Goal: Task Accomplishment & Management: Use online tool/utility

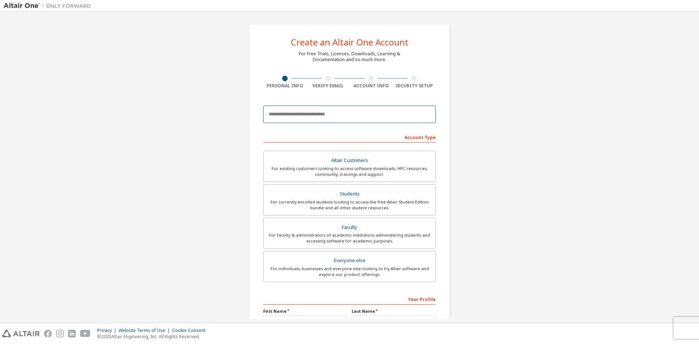
click at [282, 114] on input "email" at bounding box center [349, 114] width 173 height 17
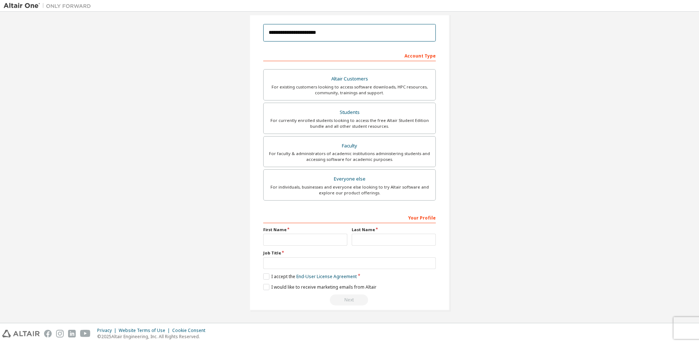
type input "**********"
click at [270, 236] on input "text" at bounding box center [305, 240] width 84 height 12
type input "****"
drag, startPoint x: 357, startPoint y: 241, endPoint x: 353, endPoint y: 241, distance: 4.4
click at [357, 241] on input "text" at bounding box center [394, 240] width 84 height 12
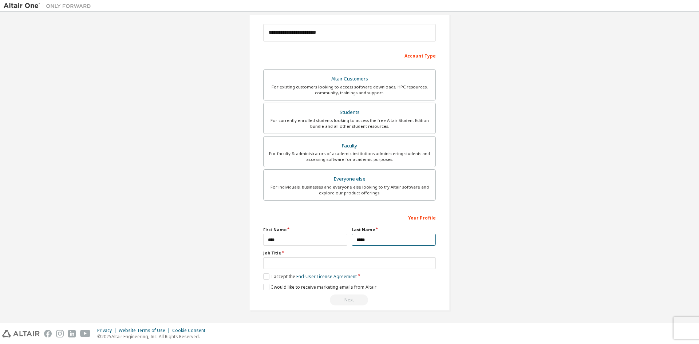
type input "*****"
click at [288, 259] on input "text" at bounding box center [349, 264] width 173 height 12
type input "*********"
click at [267, 277] on label "I accept the End-User License Agreement" at bounding box center [310, 277] width 94 height 6
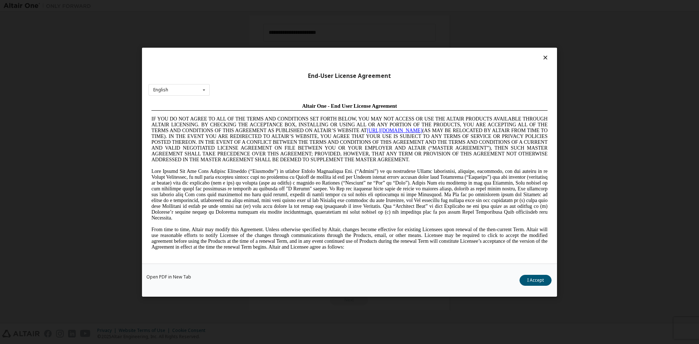
scroll to position [0, 0]
click at [541, 283] on button "I Accept" at bounding box center [536, 280] width 32 height 11
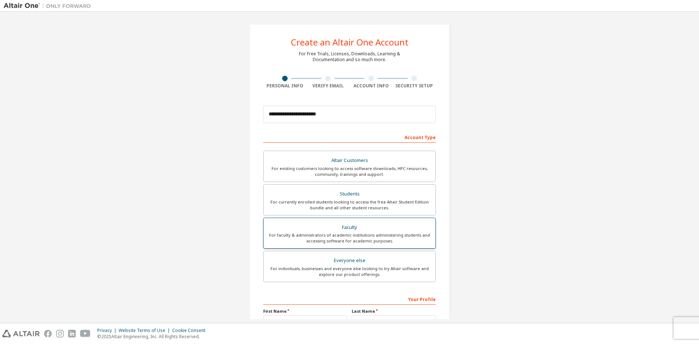
click at [340, 224] on div "Faculty" at bounding box center [349, 228] width 163 height 10
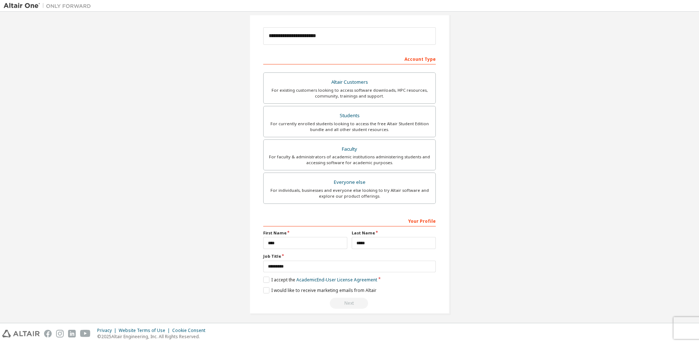
scroll to position [82, 0]
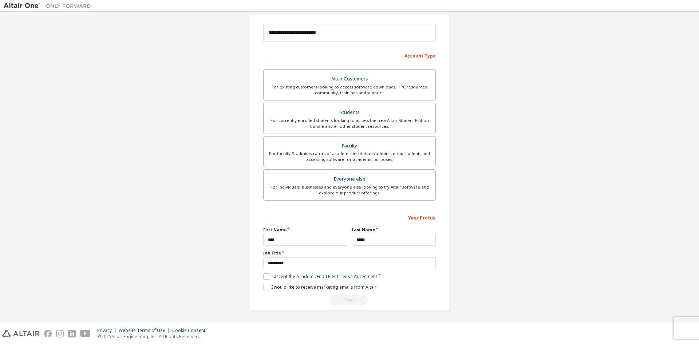
click at [264, 276] on label "I accept the Academic End-User License Agreement" at bounding box center [320, 277] width 114 height 6
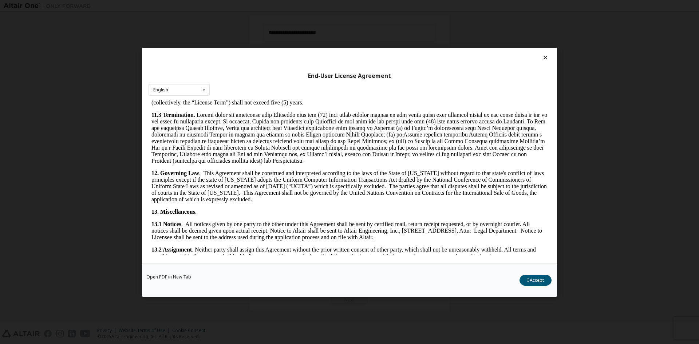
scroll to position [1093, 0]
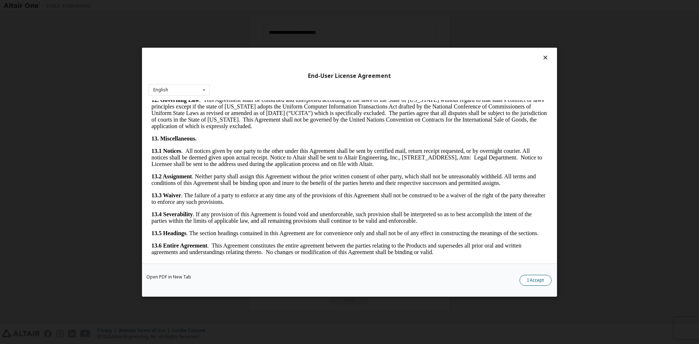
click at [535, 280] on button "I Accept" at bounding box center [536, 280] width 32 height 11
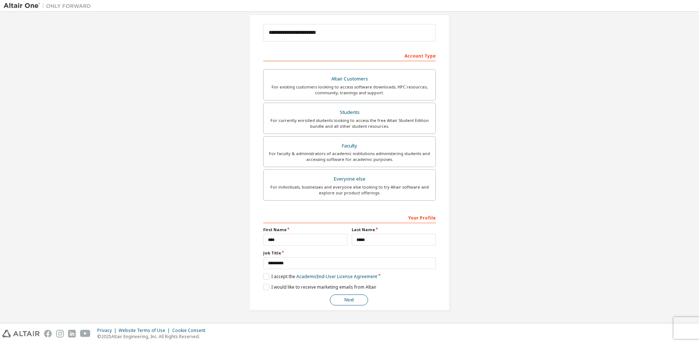
click at [356, 301] on button "Next" at bounding box center [349, 300] width 38 height 11
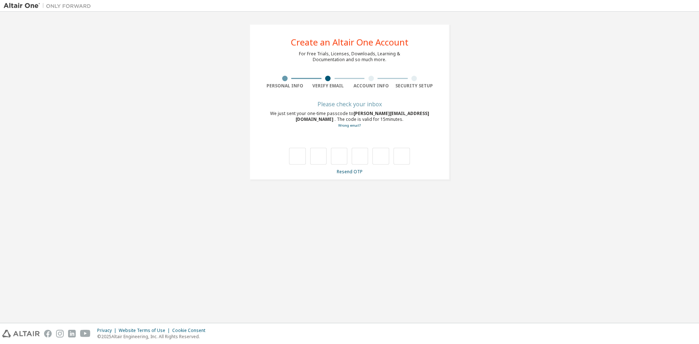
type input "*"
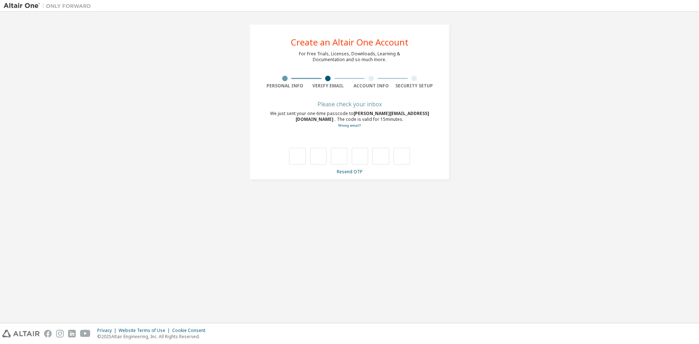
type input "*"
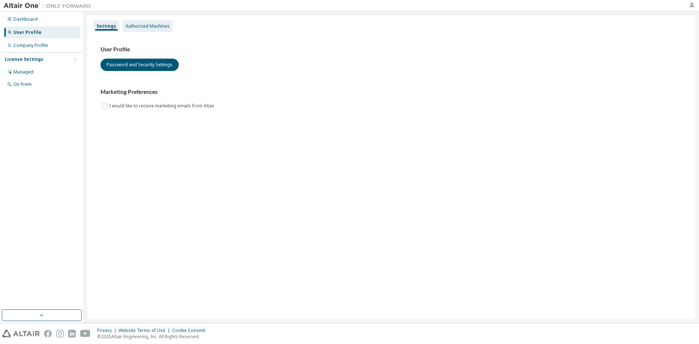
click at [142, 26] on div "Authorized Machines" at bounding box center [148, 26] width 44 height 6
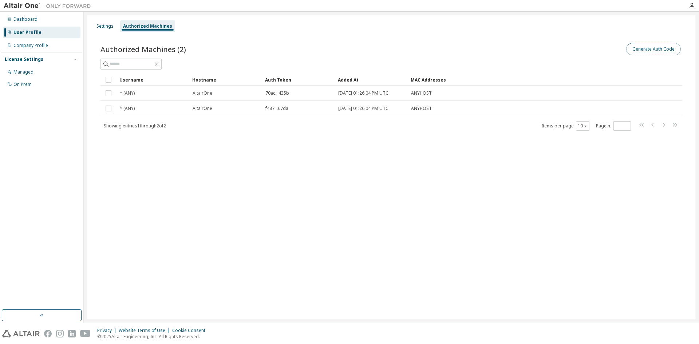
click at [644, 52] on button "Generate Auth Code" at bounding box center [654, 49] width 55 height 12
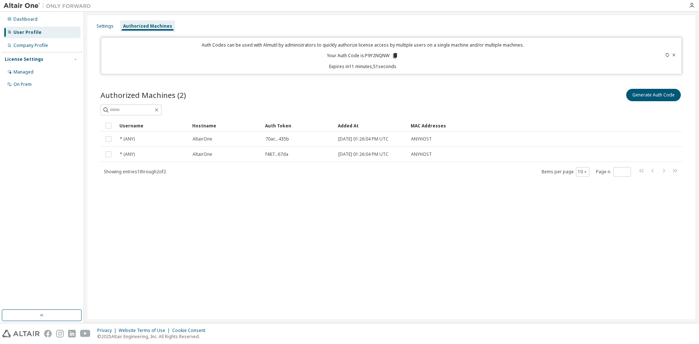
click at [395, 54] on icon at bounding box center [395, 55] width 4 height 5
click at [397, 54] on icon at bounding box center [395, 55] width 4 height 5
click at [640, 94] on button "Generate Auth Code" at bounding box center [654, 95] width 55 height 12
drag, startPoint x: 390, startPoint y: 55, endPoint x: 365, endPoint y: 55, distance: 24.8
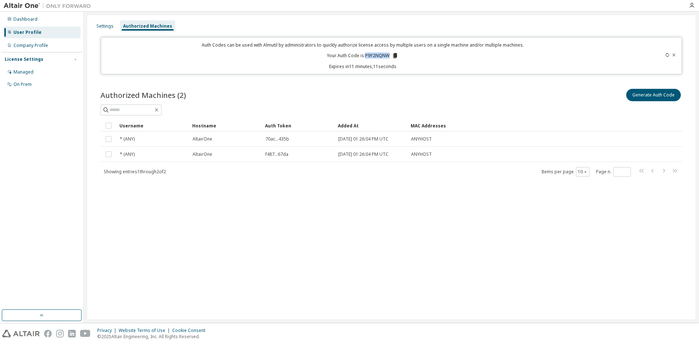
click at [365, 55] on p "Your Auth Code is: P9Y2NQNW" at bounding box center [362, 55] width 71 height 7
copy p "P9Y2NQNW"
